Goal: Task Accomplishment & Management: Manage account settings

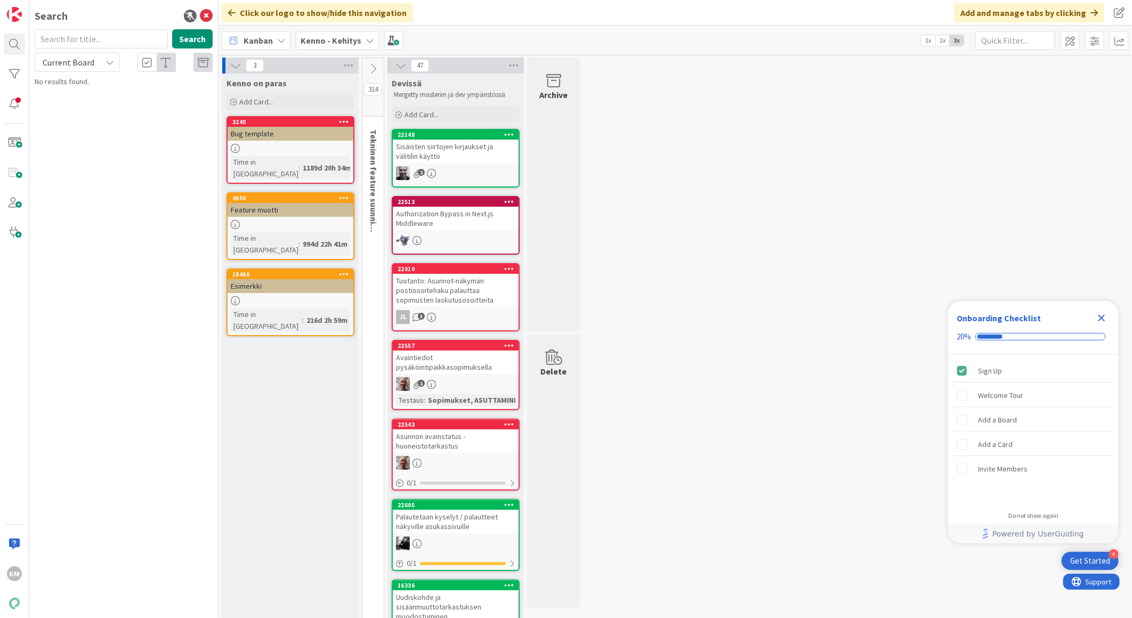
click at [1103, 318] on icon "Close Checklist" at bounding box center [1101, 318] width 13 height 13
click at [338, 46] on span "Kenno - Kehitys" at bounding box center [330, 40] width 61 height 13
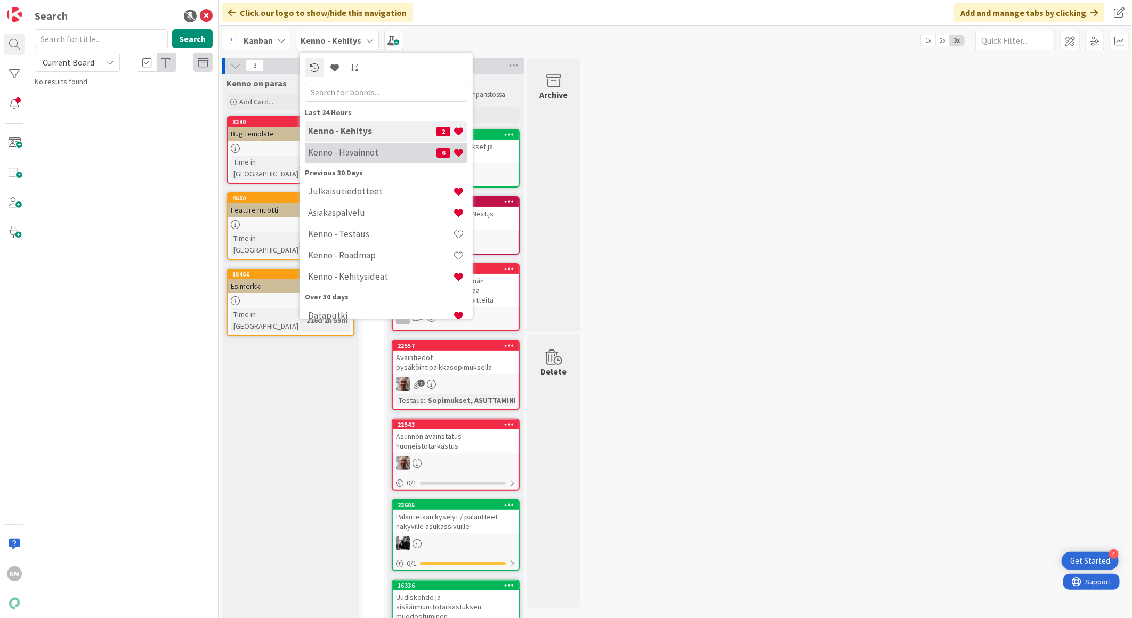
click at [342, 159] on div "Kenno - Havainnot 6" at bounding box center [386, 152] width 163 height 20
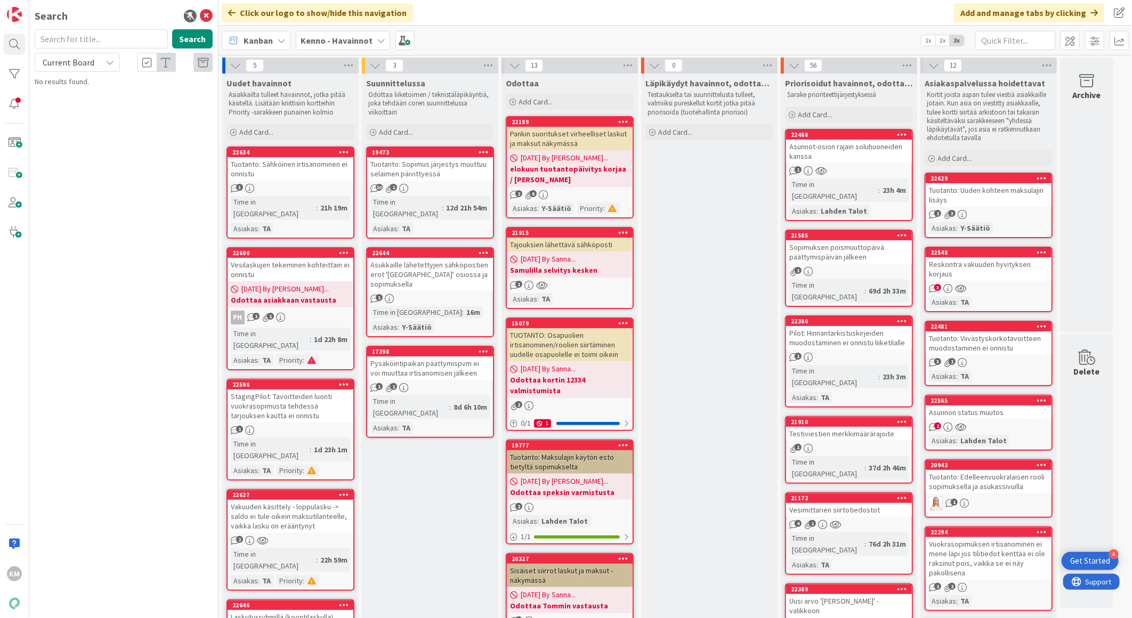
click at [327, 500] on div "Vakuuden käsittely - loppulasku -> saldo ei tule oikein maksutilanteelle, vaikk…" at bounding box center [291, 516] width 126 height 33
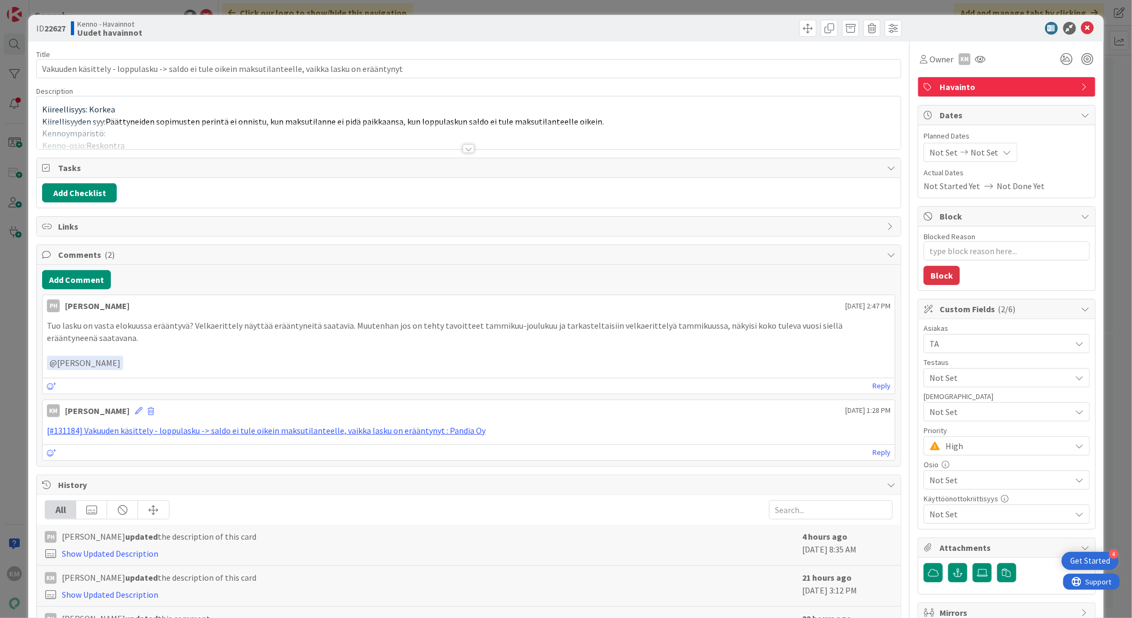
type textarea "x"
click at [94, 280] on button "Add Comment" at bounding box center [76, 279] width 69 height 19
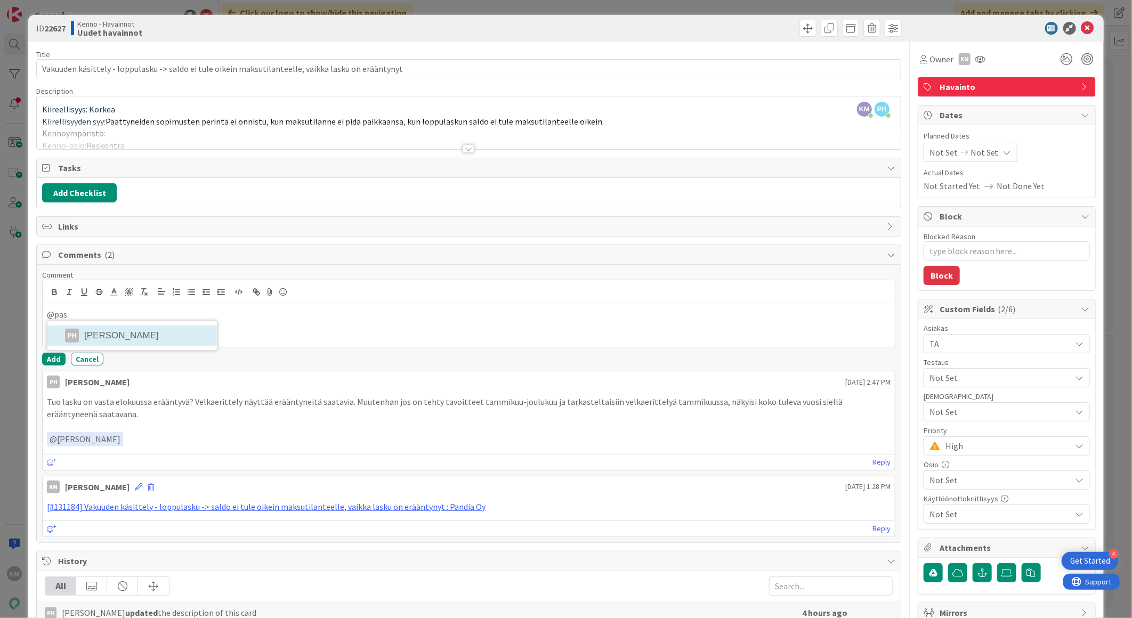
click at [118, 332] on li "PH [PERSON_NAME]" at bounding box center [131, 336] width 169 height 20
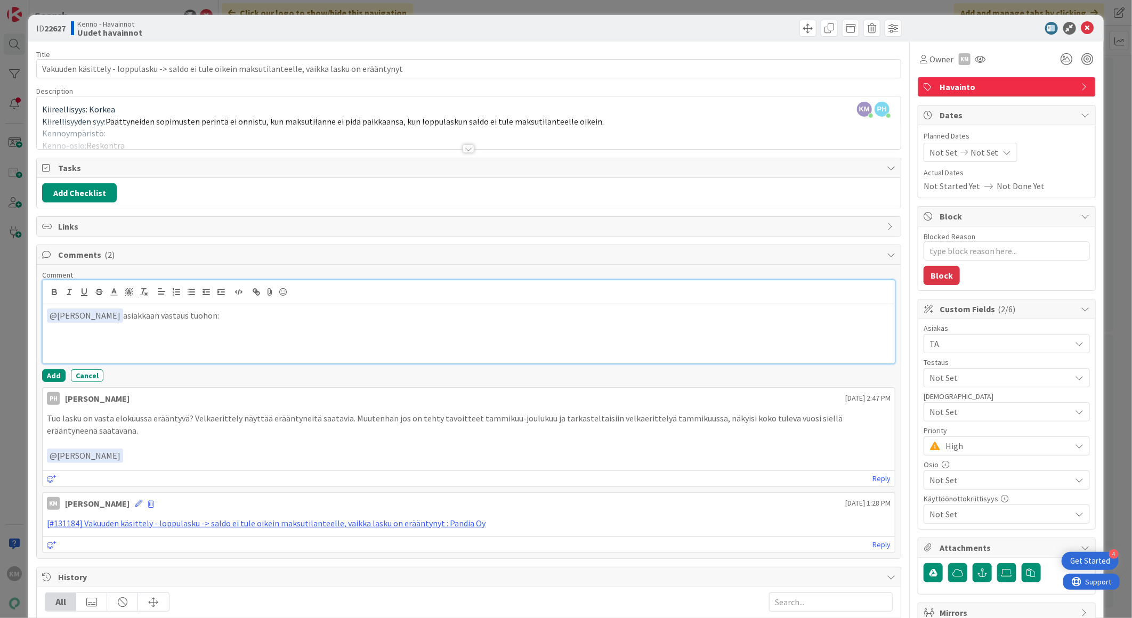
click at [72, 336] on p at bounding box center [468, 341] width 843 height 12
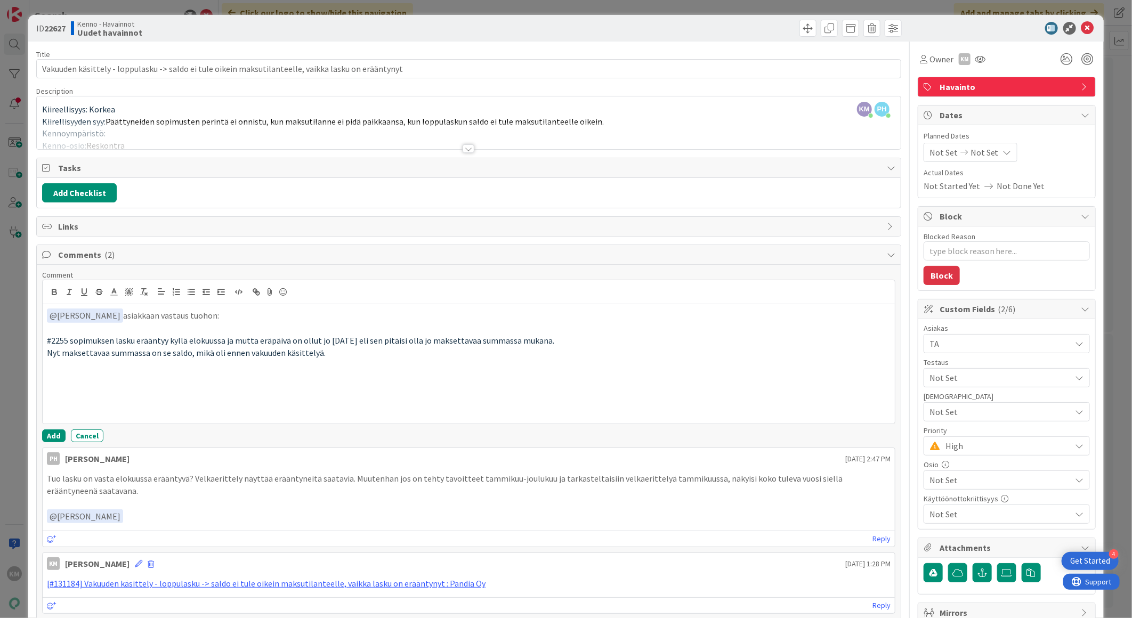
click at [464, 149] on div at bounding box center [468, 148] width 12 height 9
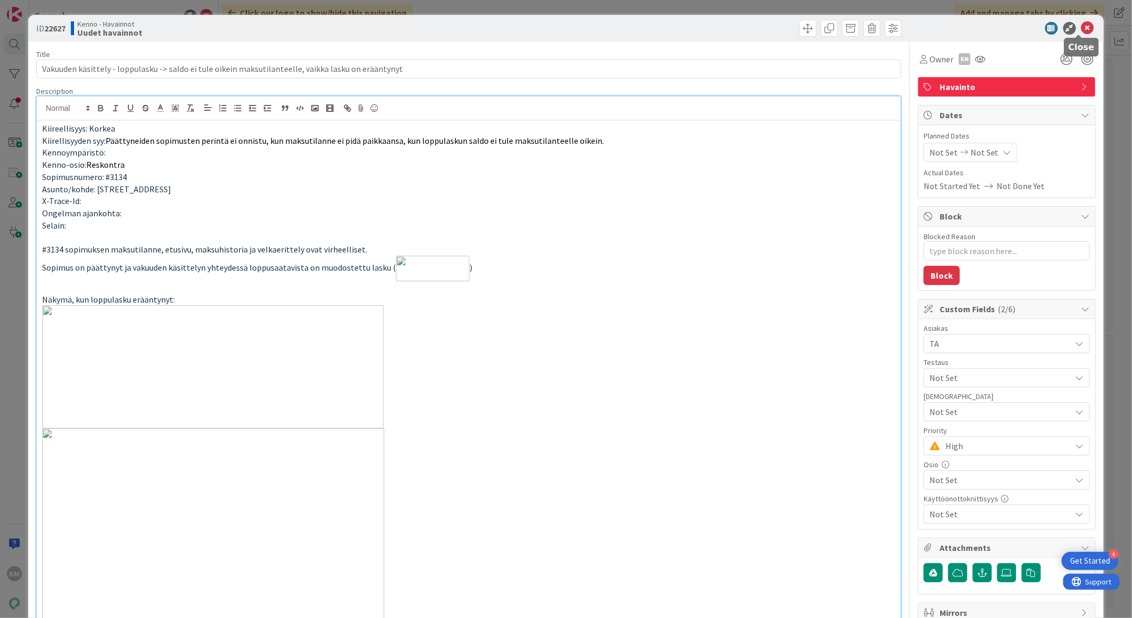
click at [1081, 33] on icon at bounding box center [1087, 28] width 13 height 13
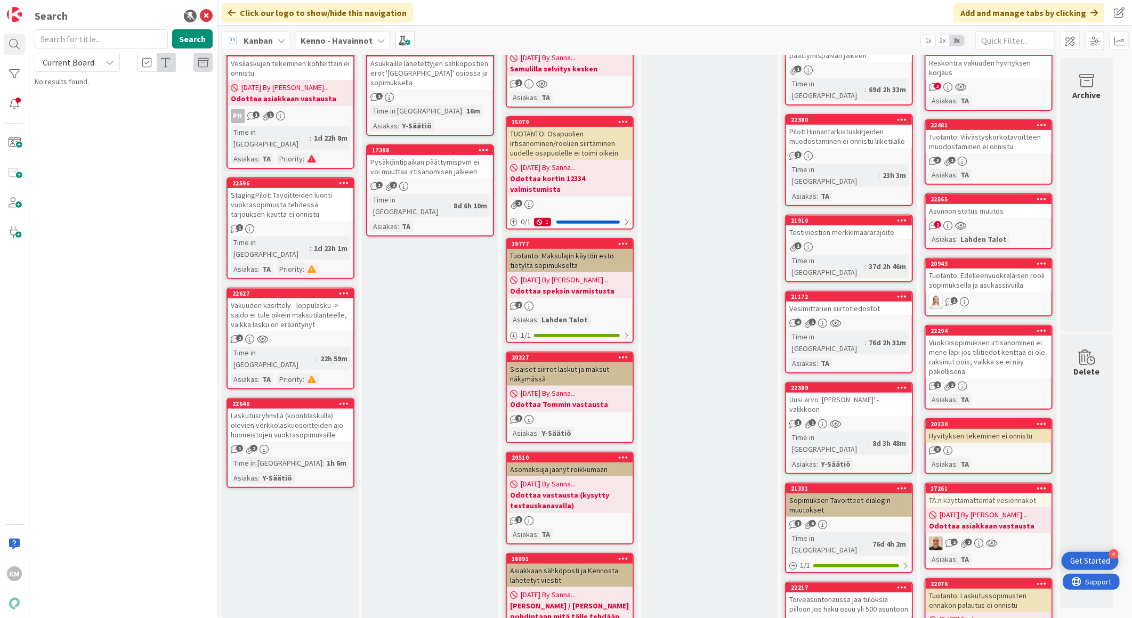
scroll to position [177, 0]
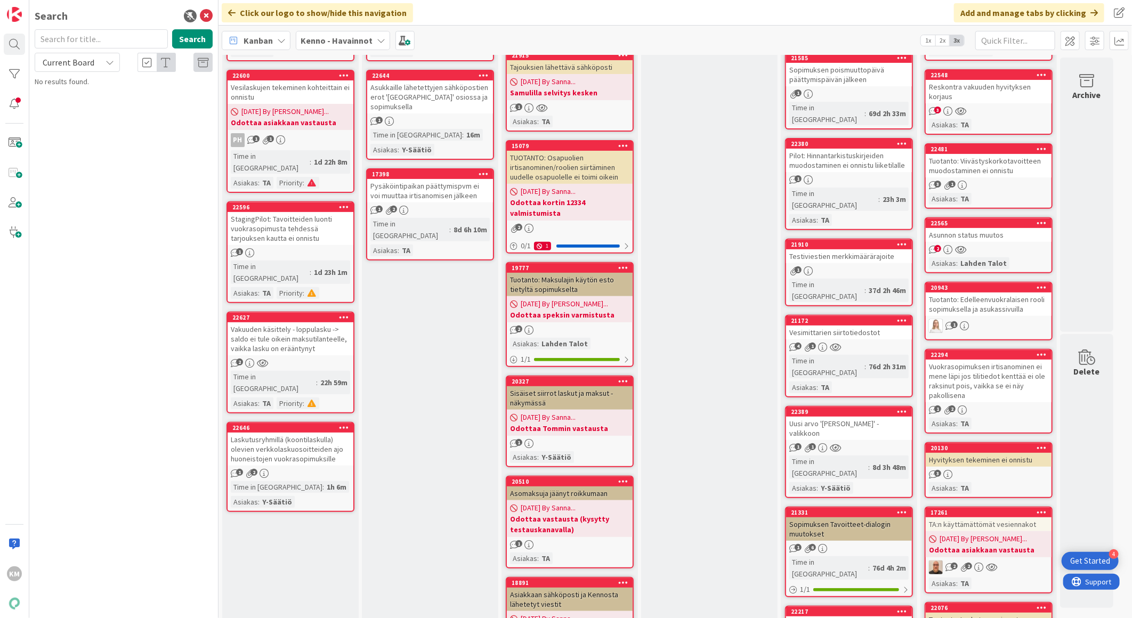
click at [291, 322] on div "Vakuuden käsittely - loppulasku -> saldo ei tule oikein maksutilanteelle, vaikk…" at bounding box center [291, 338] width 126 height 33
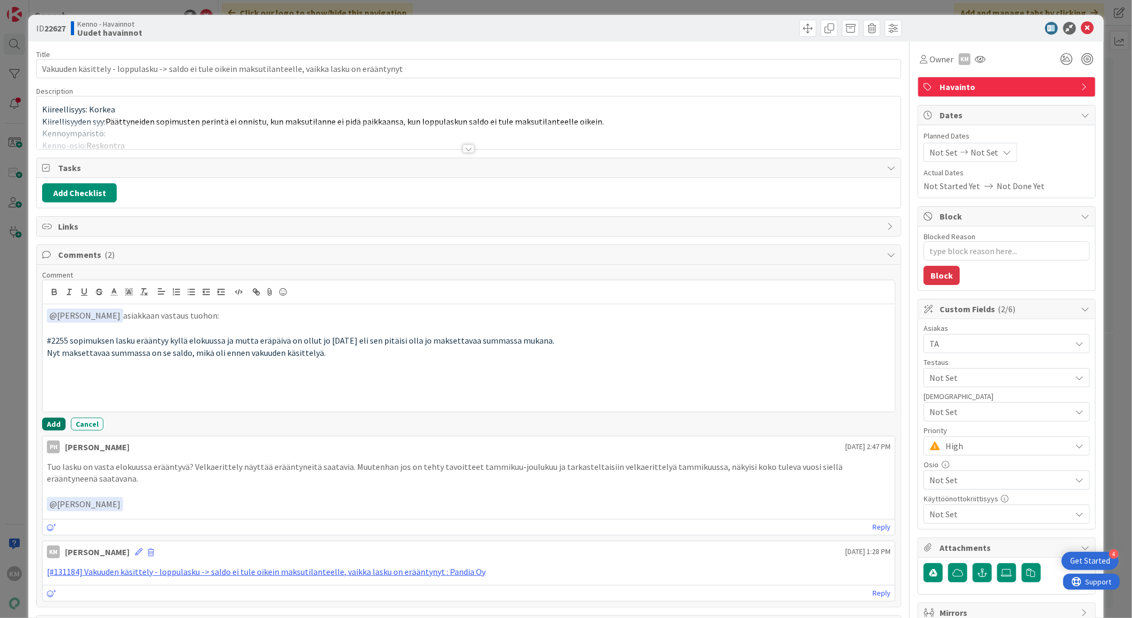
click at [45, 425] on button "Add" at bounding box center [53, 424] width 23 height 13
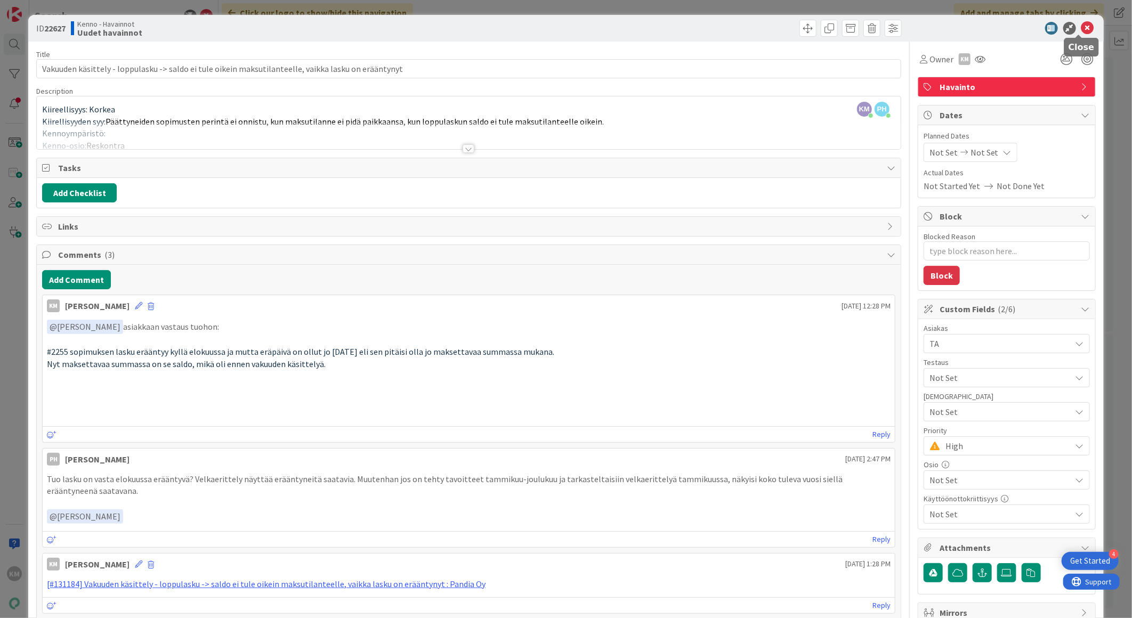
click at [1081, 30] on icon at bounding box center [1087, 28] width 13 height 13
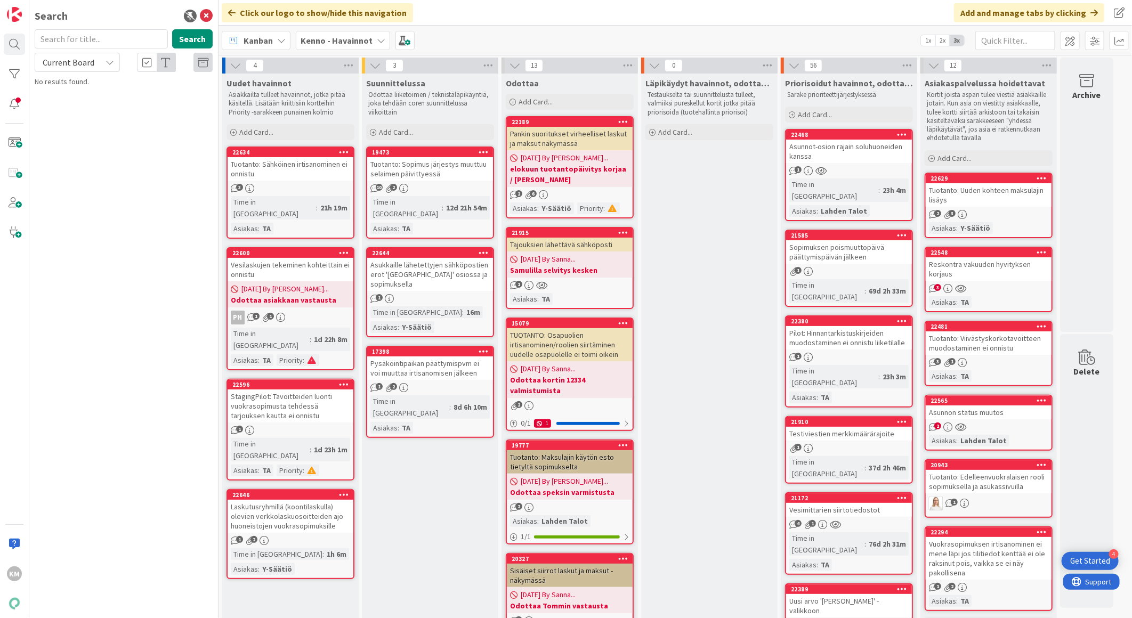
click at [981, 412] on div "Asunnon status muutos" at bounding box center [988, 412] width 126 height 14
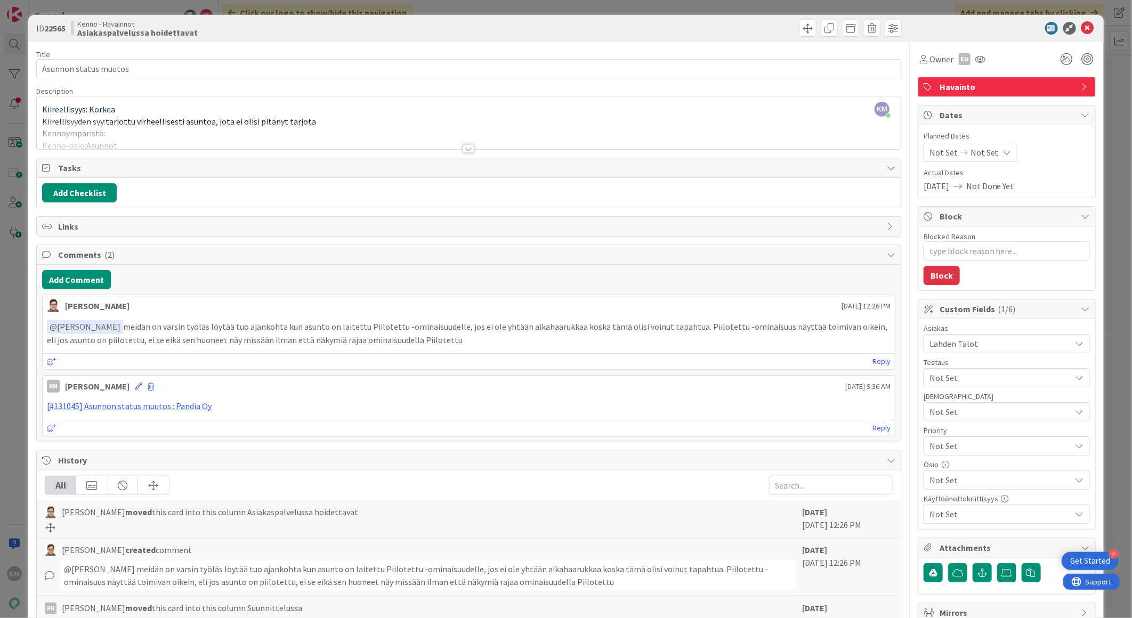
drag, startPoint x: 115, startPoint y: 328, endPoint x: 509, endPoint y: 346, distance: 394.2
click at [509, 346] on p "﻿ @ [PERSON_NAME] ﻿ meidän on varsin työläs löytää tuo ajankohta kun asunto on …" at bounding box center [468, 333] width 843 height 26
copy p "meidän on varsin työläs löytää tuo ajankohta kun asunto on laitettu Piilotettu …"
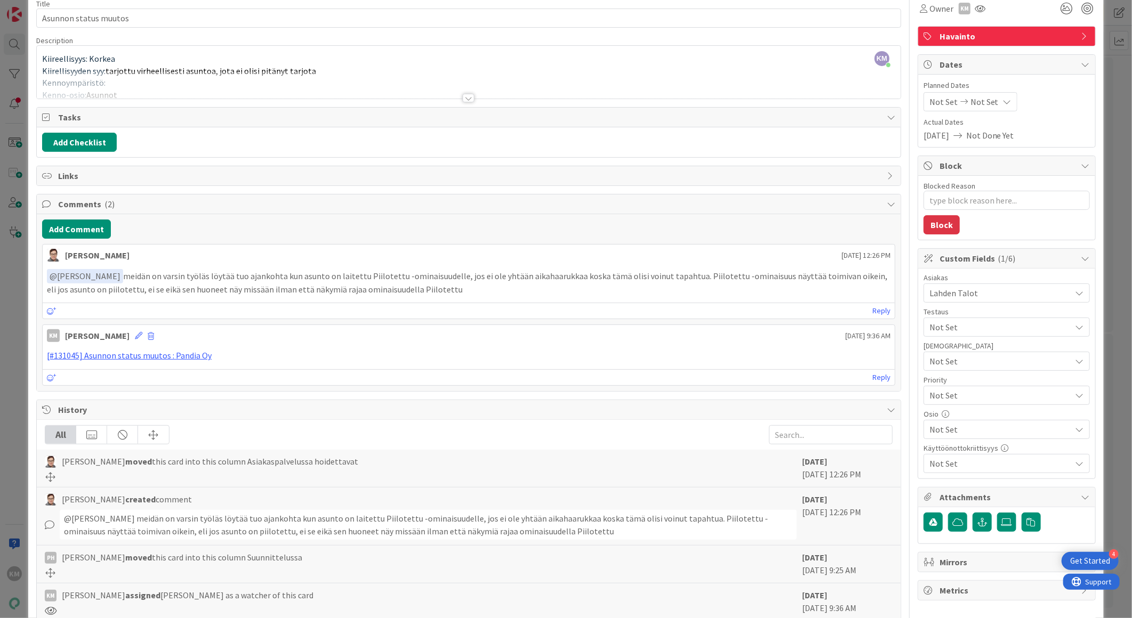
scroll to position [147, 0]
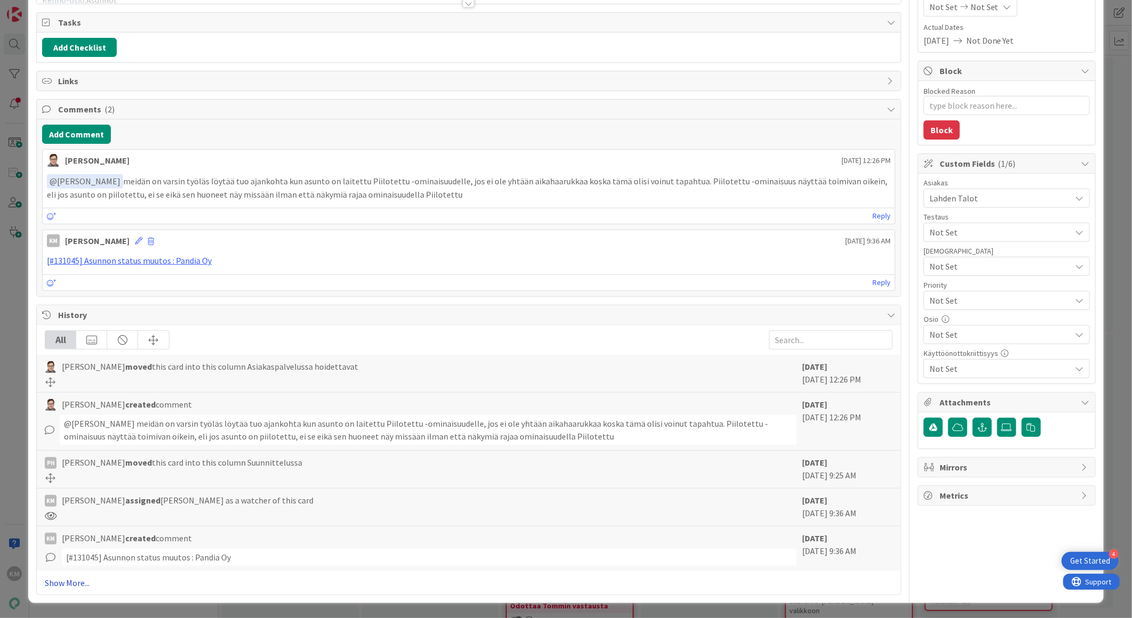
click at [72, 576] on link "Show More..." at bounding box center [469, 582] width 848 height 13
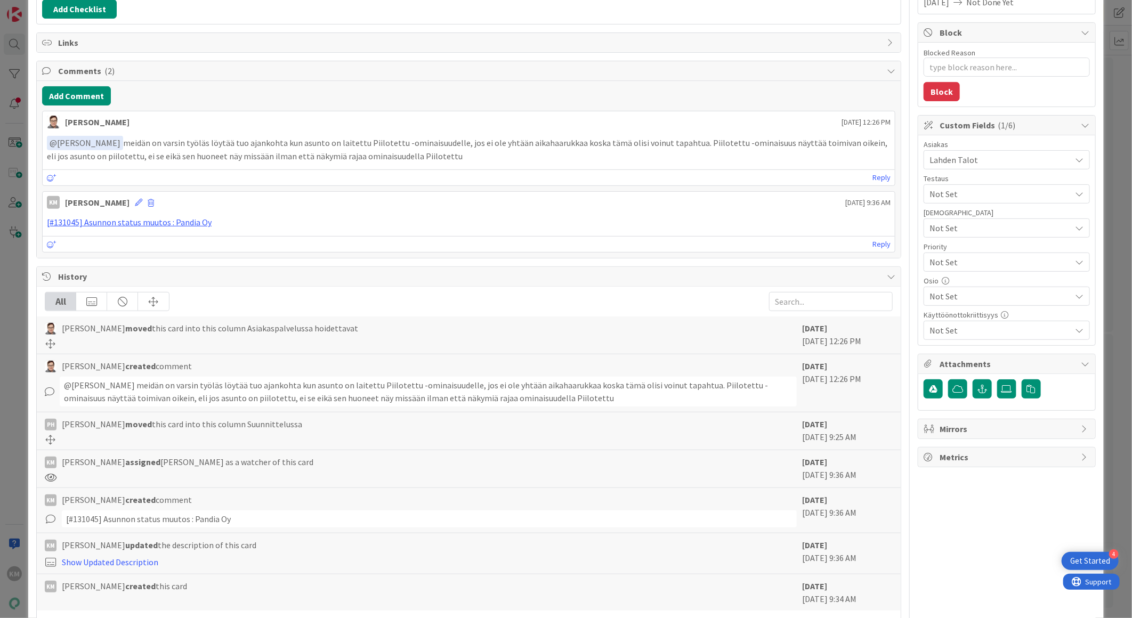
scroll to position [225, 0]
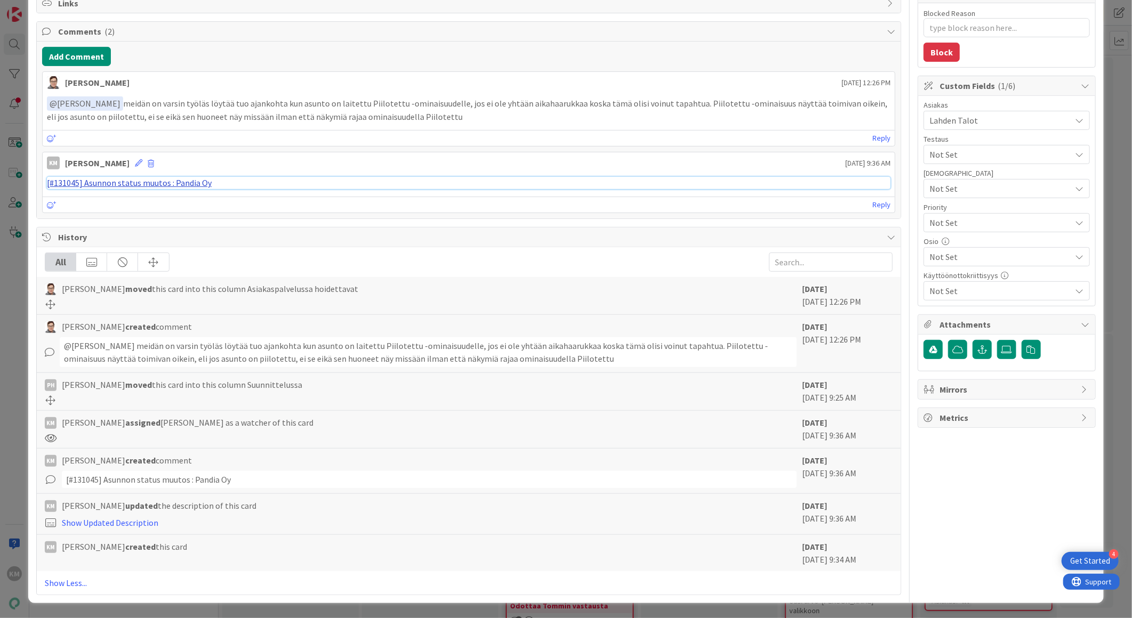
click at [155, 183] on link "[#131045] Asunnon status muutos : Pandia Oy" at bounding box center [129, 182] width 165 height 11
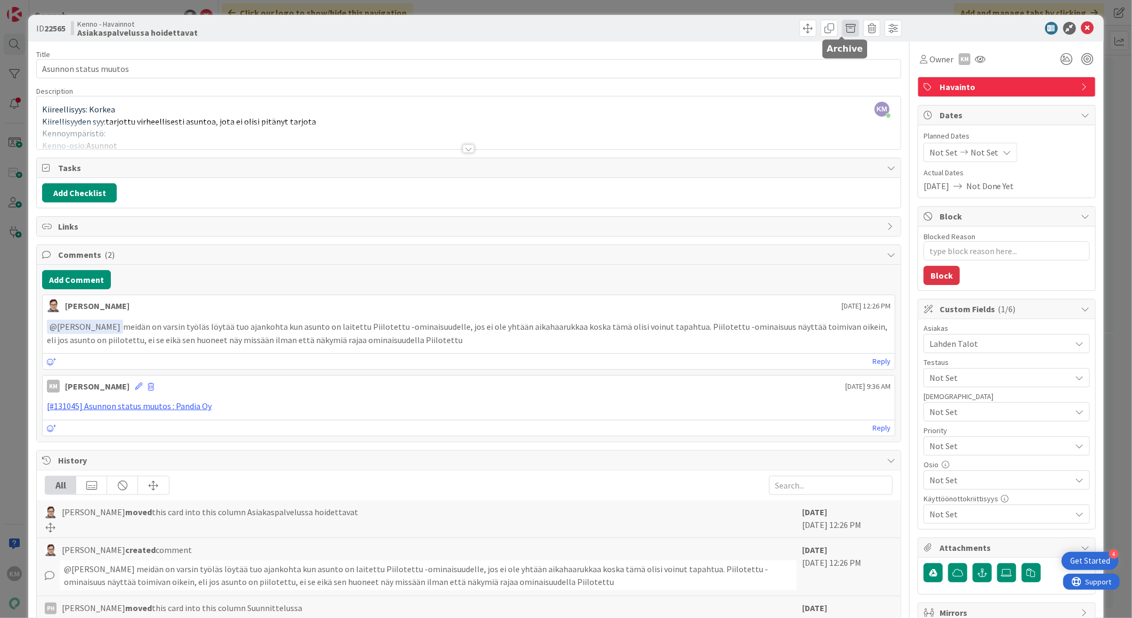
click at [842, 33] on span at bounding box center [850, 28] width 17 height 17
click at [849, 82] on button "Archive" at bounding box center [868, 78] width 42 height 19
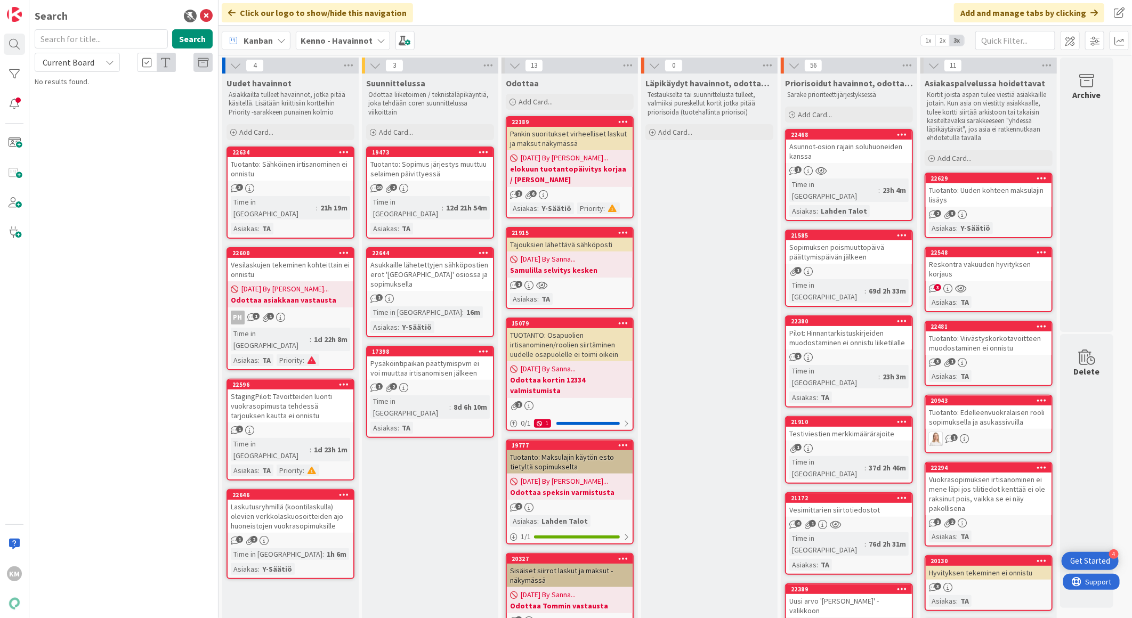
click at [971, 284] on div "3" at bounding box center [988, 288] width 126 height 9
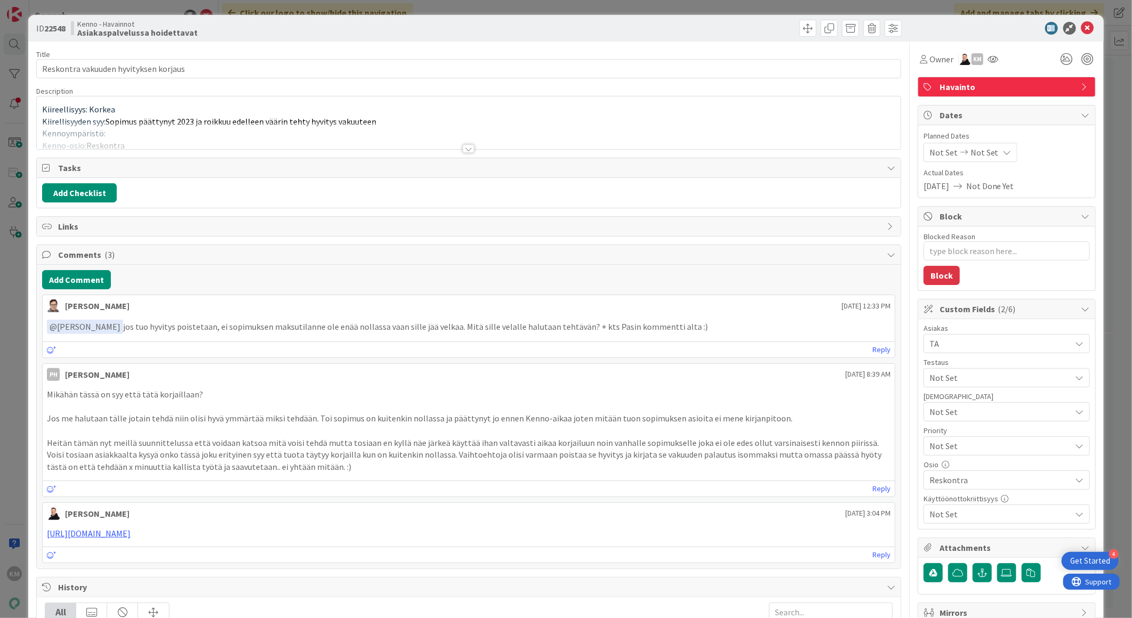
type textarea "x"
click at [1081, 27] on icon at bounding box center [1087, 28] width 13 height 13
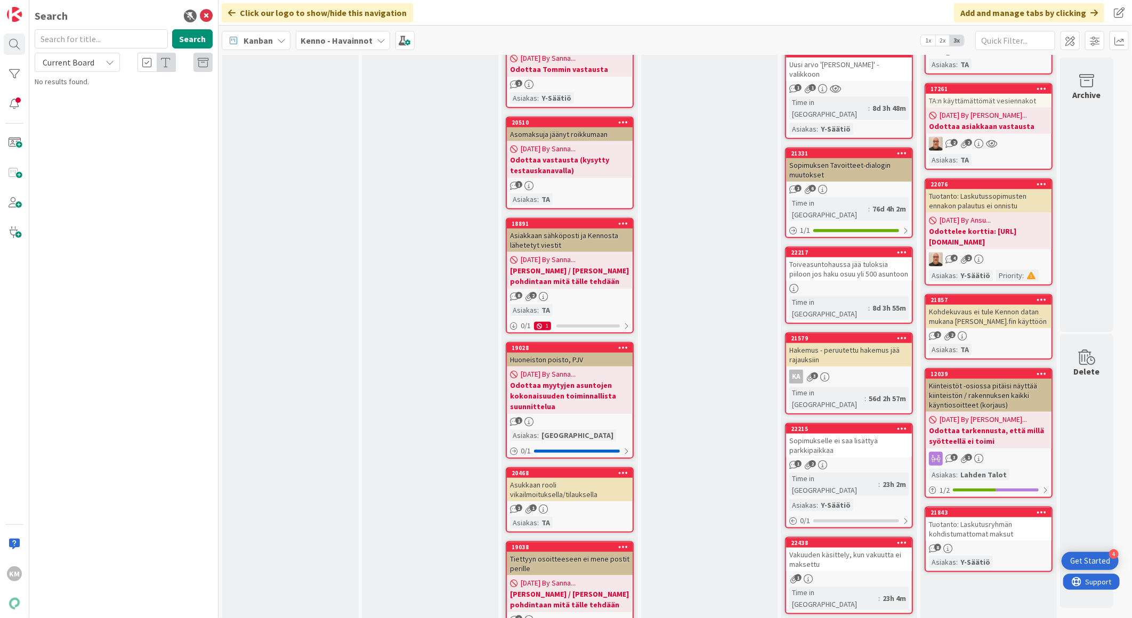
scroll to position [533, 0]
